Goal: Information Seeking & Learning: Check status

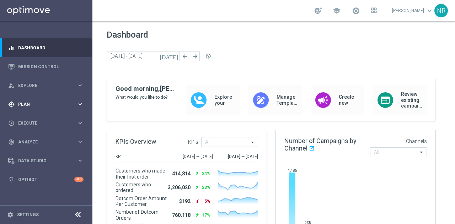
click at [37, 107] on div "gps_fixed Plan" at bounding box center [42, 104] width 69 height 6
click at [37, 174] on span "Execute" at bounding box center [47, 176] width 59 height 4
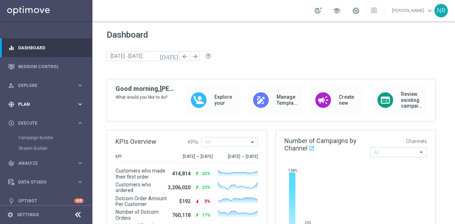
click at [40, 95] on div "gps_fixed Plan keyboard_arrow_right" at bounding box center [46, 104] width 92 height 19
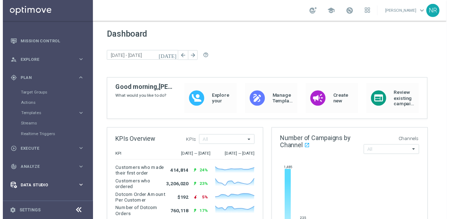
scroll to position [36, 0]
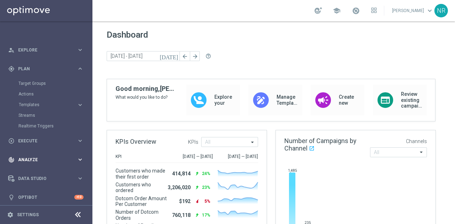
click at [37, 159] on span "Analyze" at bounding box center [47, 160] width 59 height 4
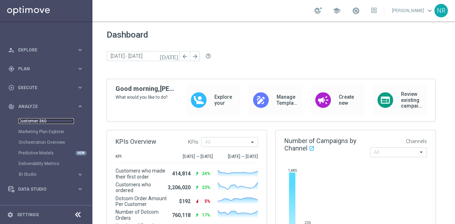
click at [40, 123] on link "Customer 360" at bounding box center [45, 121] width 55 height 6
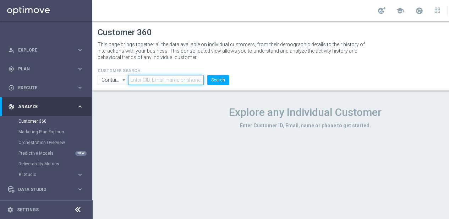
click at [150, 80] on input "text" at bounding box center [166, 80] width 76 height 10
paste input "V-8-31-25-SUN-P_OMNI_RET_Mid_Late"
drag, startPoint x: 203, startPoint y: 78, endPoint x: 101, endPoint y: 67, distance: 102.2
click at [101, 67] on div "CUSTOMER SEARCH Contains Contains arrow_drop_down Show Selected 0 of NaN Contai…" at bounding box center [163, 73] width 142 height 23
type input "rm"
